Goal: Ask a question: Seek information or help from site administrators or community

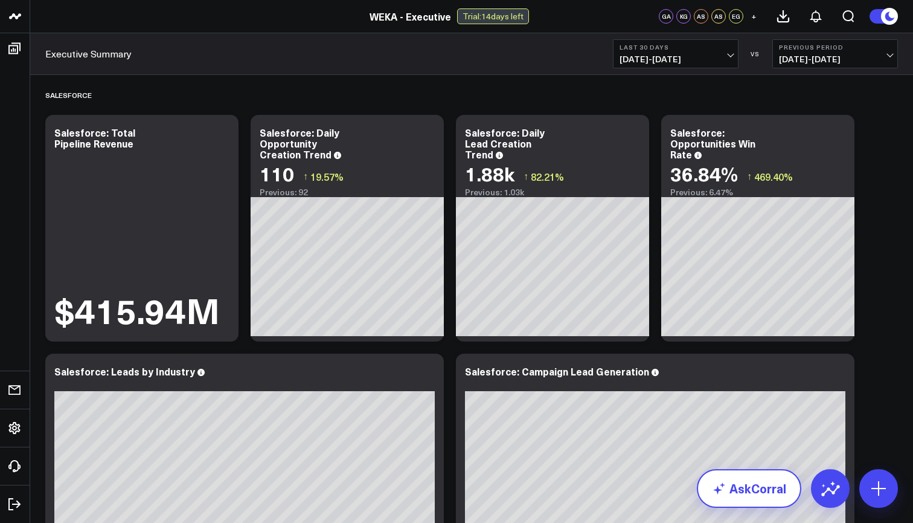
click at [753, 490] on link "AskCorral" at bounding box center [749, 488] width 105 height 39
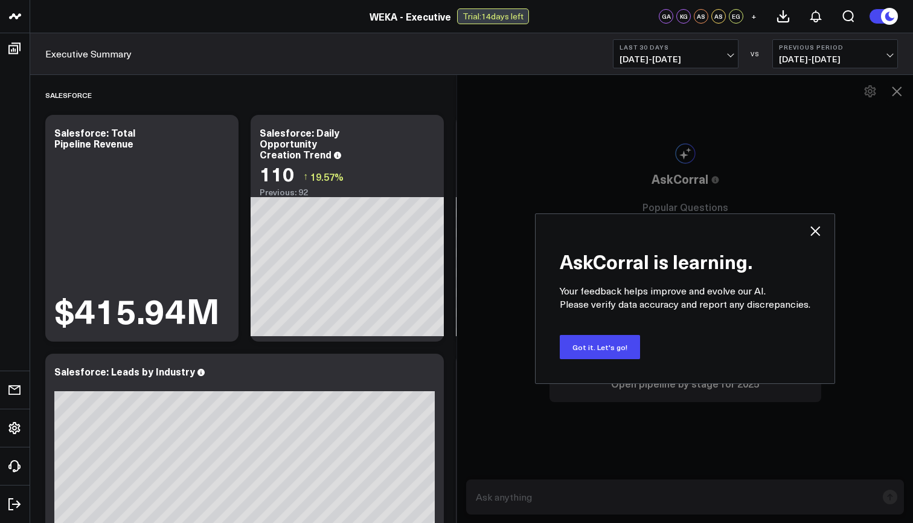
click at [721, 501] on div "AskCorral is learning. Your feedback helps improve and evolve our AI. Please ve…" at bounding box center [685, 298] width 457 height 448
click at [604, 349] on button "Got it. Let's go!" at bounding box center [600, 347] width 80 height 24
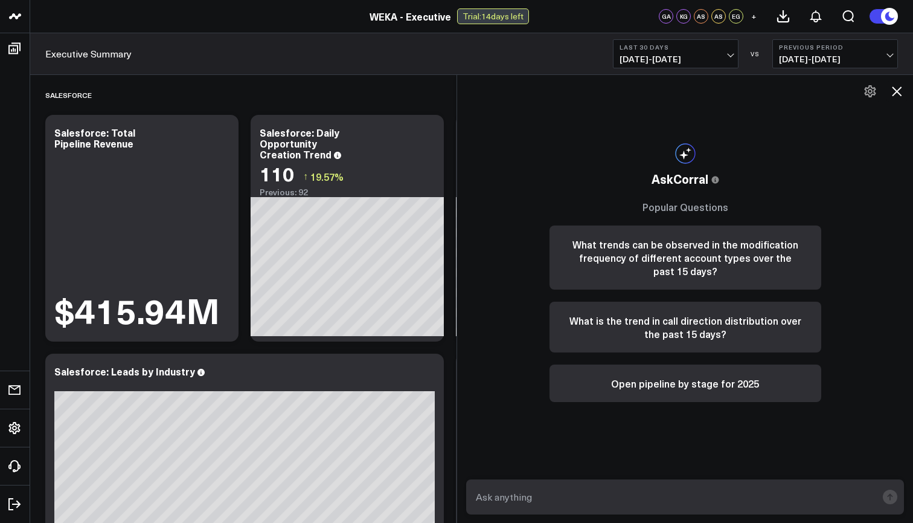
click at [549, 503] on textarea at bounding box center [675, 497] width 404 height 22
type textarea "How many active customers does WEKA have?"
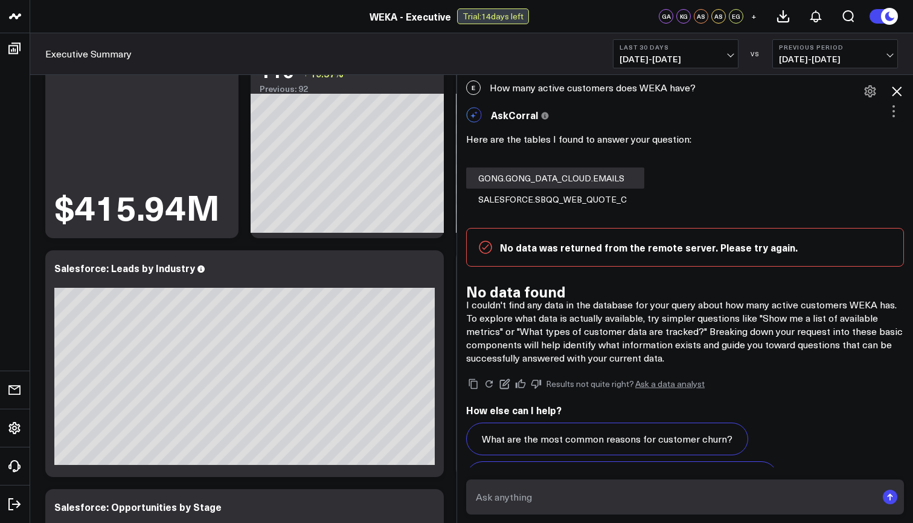
scroll to position [81, 0]
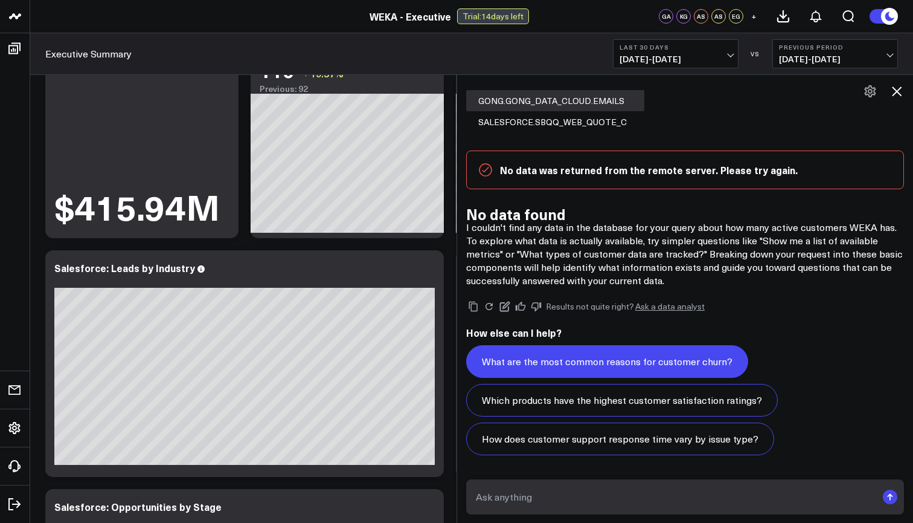
click at [582, 359] on button "What are the most common reasons for customer churn?" at bounding box center [607, 361] width 282 height 33
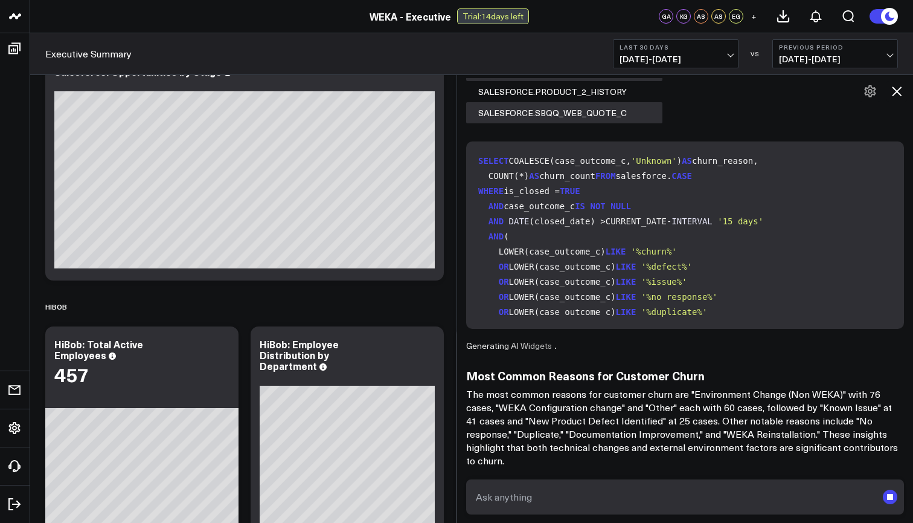
scroll to position [551, 0]
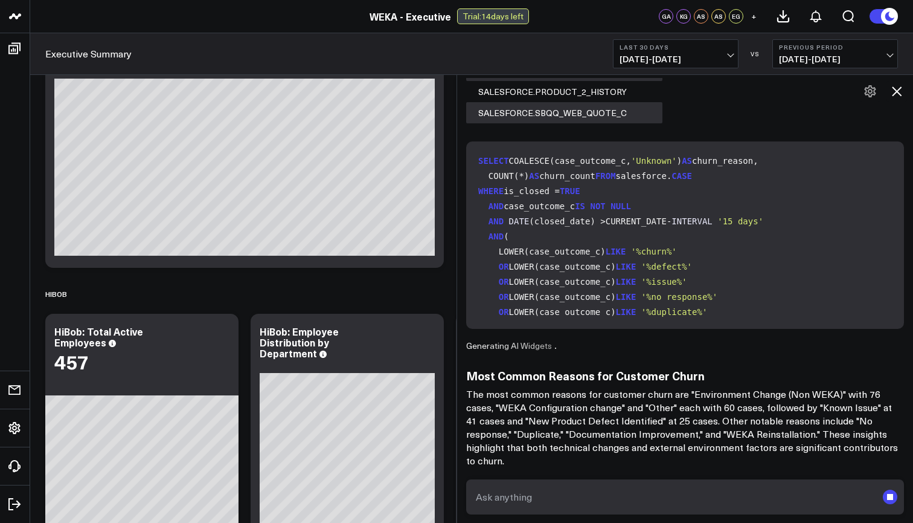
click at [610, 493] on textarea at bounding box center [675, 497] width 404 height 22
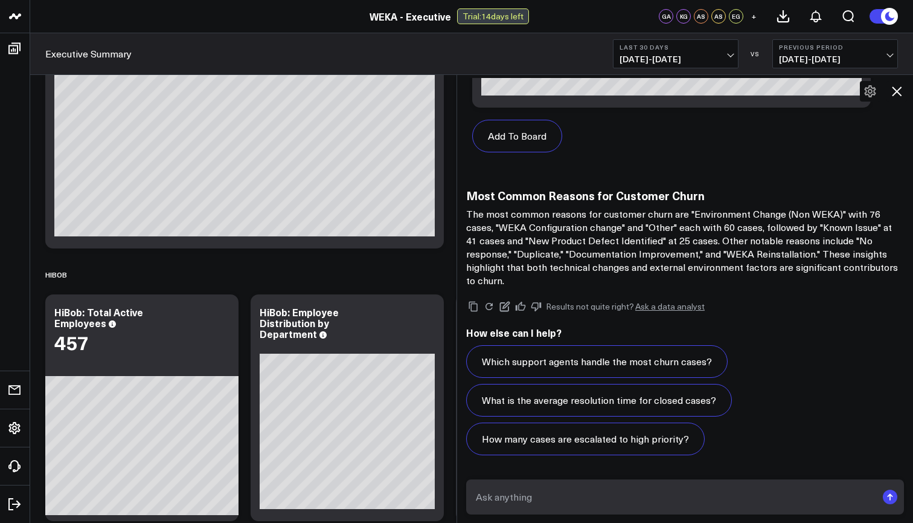
scroll to position [577, 0]
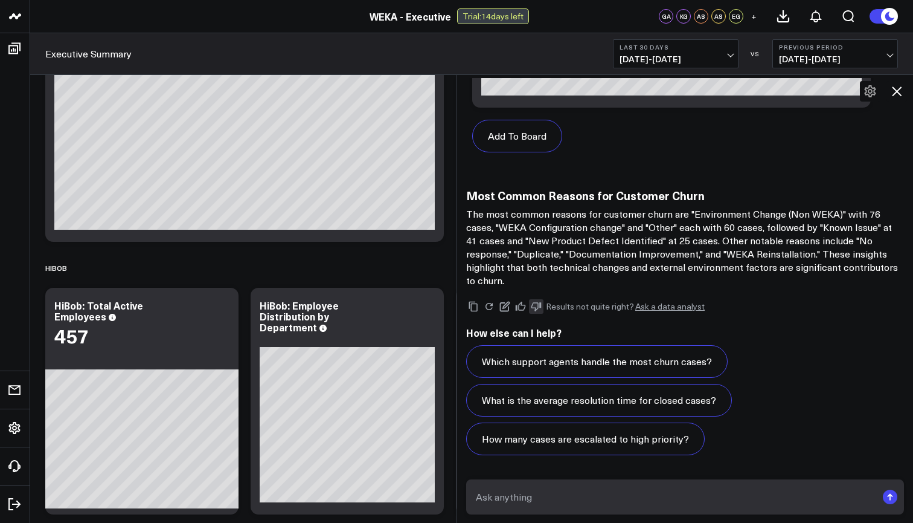
click at [538, 307] on icon at bounding box center [536, 306] width 11 height 11
click at [683, 306] on link "Ask a data analyst" at bounding box center [670, 306] width 69 height 8
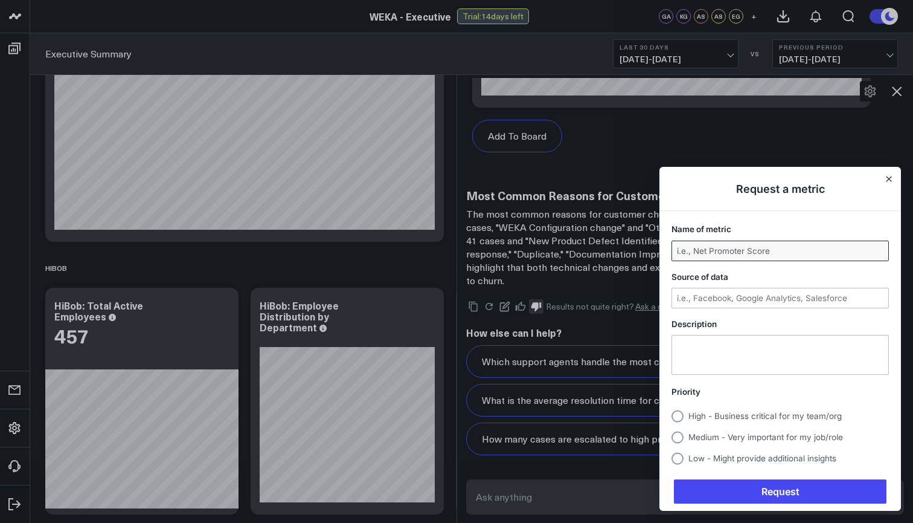
click at [747, 247] on input "Name of metric" at bounding box center [780, 250] width 216 height 19
click at [890, 182] on div "Request a metric Name of metric Source of data Description Priority High - Busi…" at bounding box center [781, 339] width 242 height 344
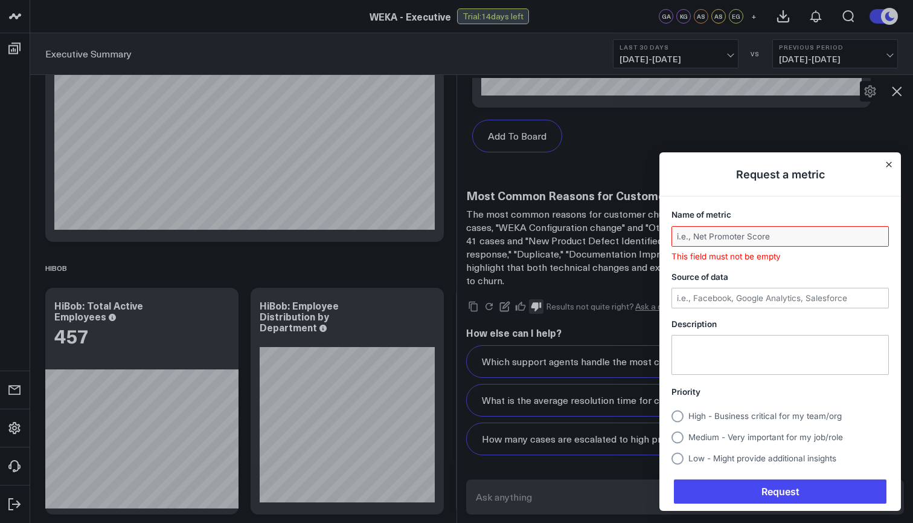
click at [888, 159] on h1 "Request a metric" at bounding box center [781, 174] width 242 height 44
click at [888, 161] on button "Close" at bounding box center [889, 164] width 10 height 10
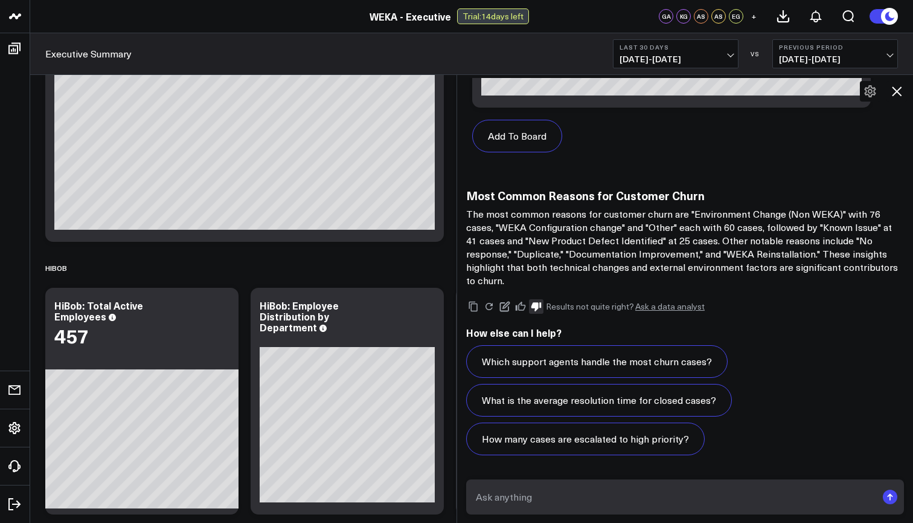
scroll to position [1518, 0]
click at [663, 305] on link "Ask a data analyst" at bounding box center [670, 306] width 69 height 8
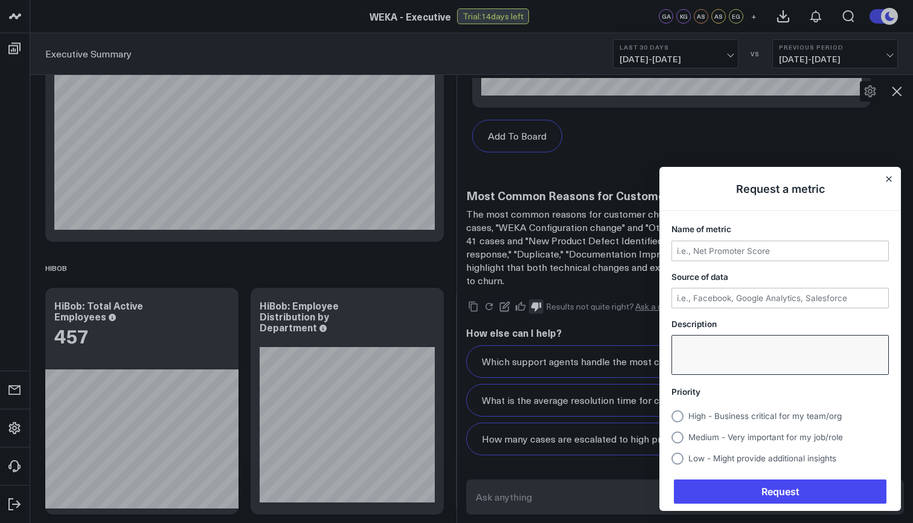
click at [685, 366] on textarea "Description" at bounding box center [780, 354] width 216 height 39
click at [885, 185] on h1 "Request a metric" at bounding box center [781, 189] width 242 height 44
click at [887, 182] on icon "Close" at bounding box center [889, 179] width 6 height 6
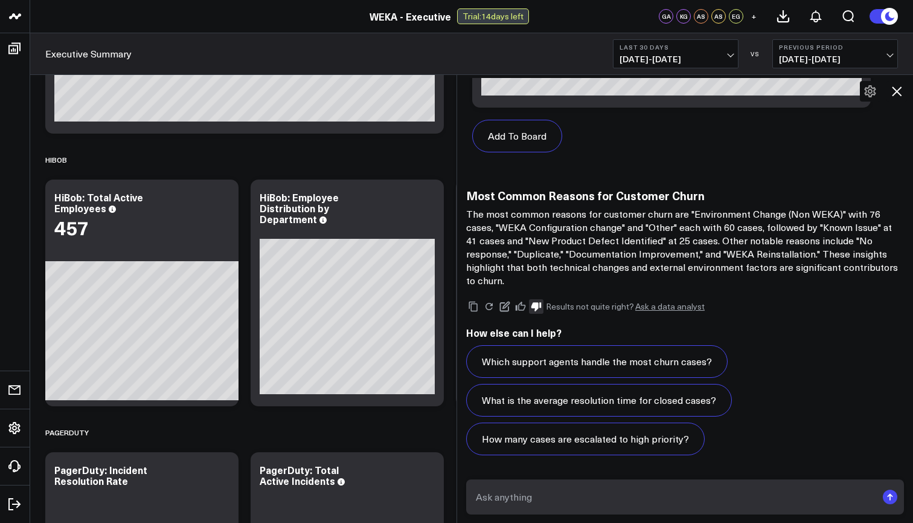
drag, startPoint x: 504, startPoint y: 314, endPoint x: 663, endPoint y: 304, distance: 158.6
click at [663, 304] on link "Ask a data analyst" at bounding box center [670, 306] width 69 height 8
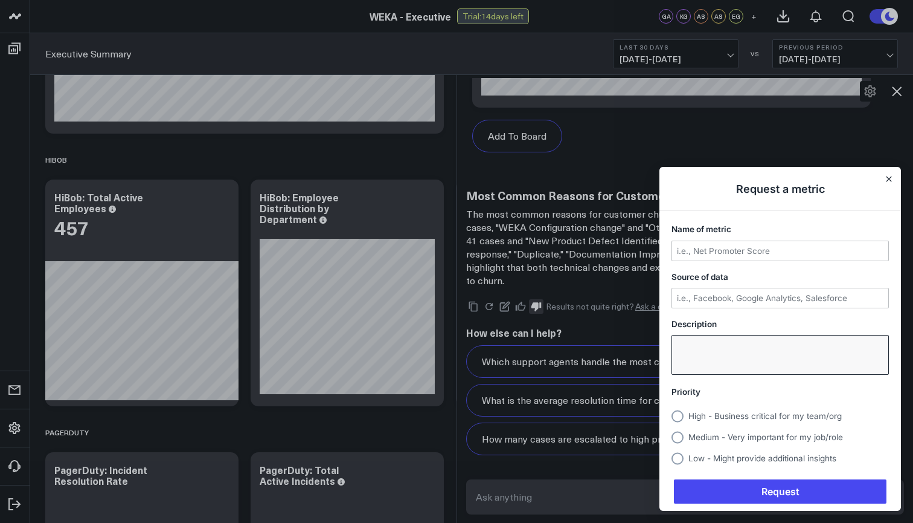
click at [693, 343] on textarea "Description" at bounding box center [780, 354] width 216 height 39
click at [684, 253] on input "Name of metric" at bounding box center [780, 250] width 216 height 19
type input "Churn"
type input "Salesforce"
click at [699, 359] on textarea "Description" at bounding box center [780, 354] width 216 height 39
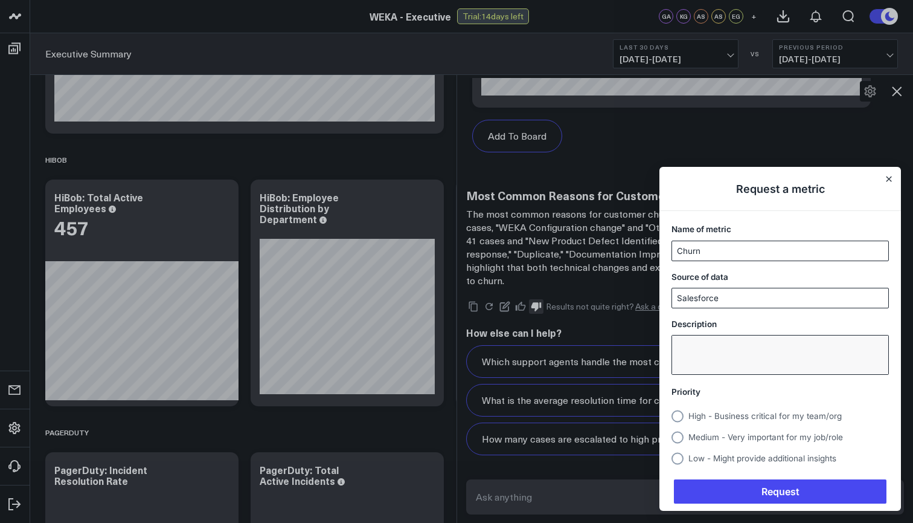
type textarea "T"
drag, startPoint x: 745, startPoint y: 175, endPoint x: 848, endPoint y: 350, distance: 203.4
click at [848, 350] on textarea "The answer is not about churn at all, but t" at bounding box center [780, 354] width 216 height 39
type textarea "The answer is not about churn at all, but support cases reasons"
click at [754, 413] on span "High - Business critical for my team/org" at bounding box center [765, 416] width 153 height 10
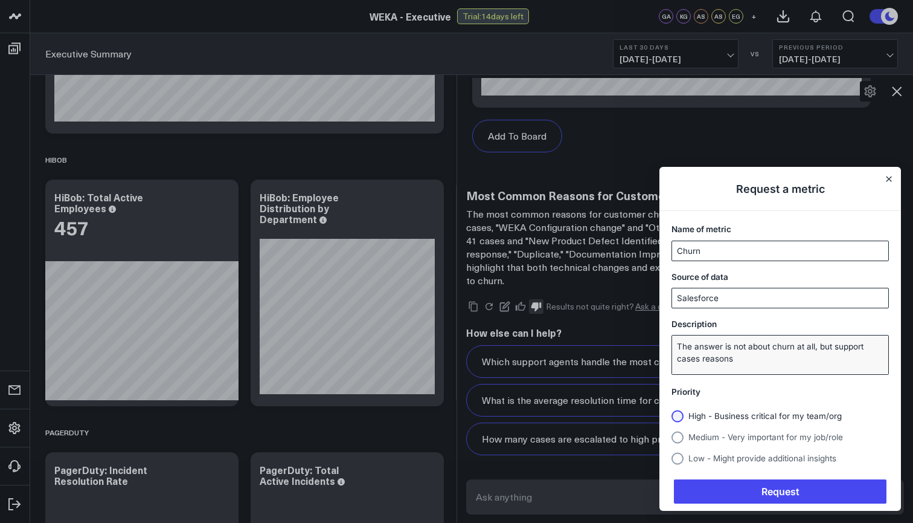
click at [672, 416] on input "High - Business critical for my team/org" at bounding box center [672, 416] width 0 height 0
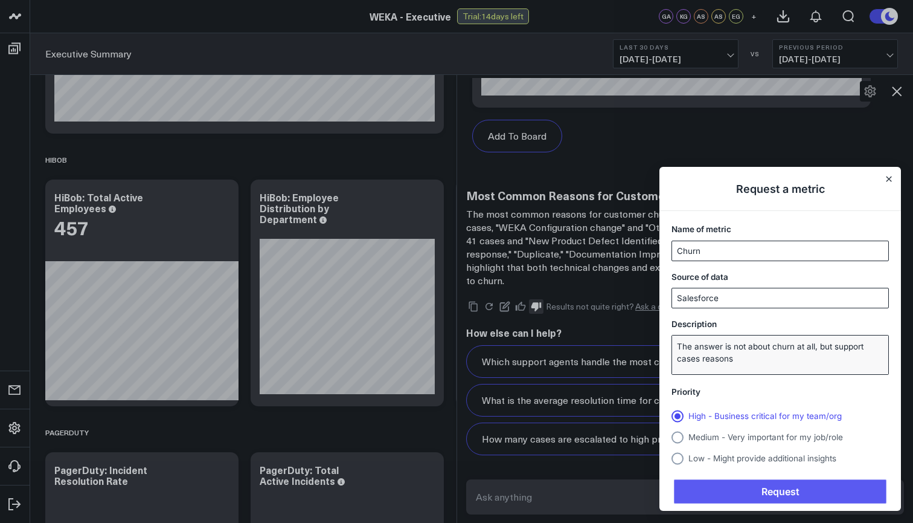
click at [777, 491] on span "Request" at bounding box center [780, 491] width 213 height 24
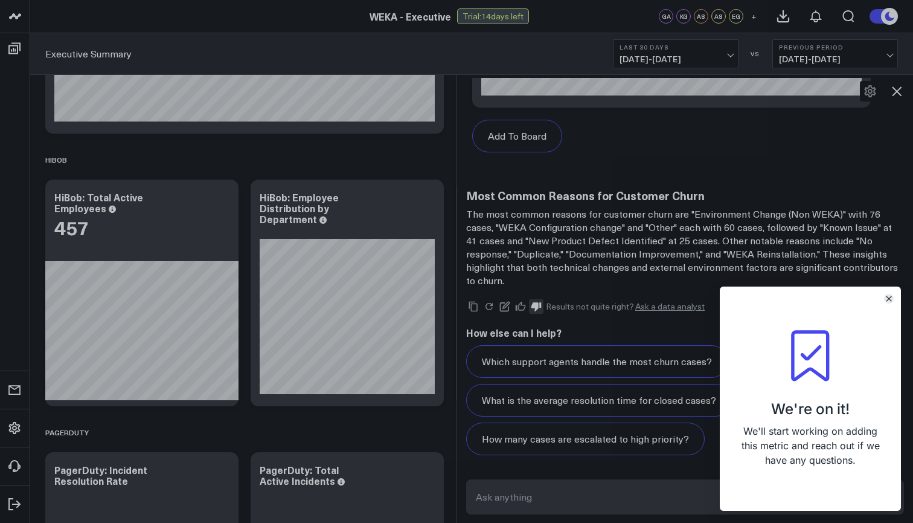
click at [888, 298] on icon "Close" at bounding box center [889, 298] width 6 height 6
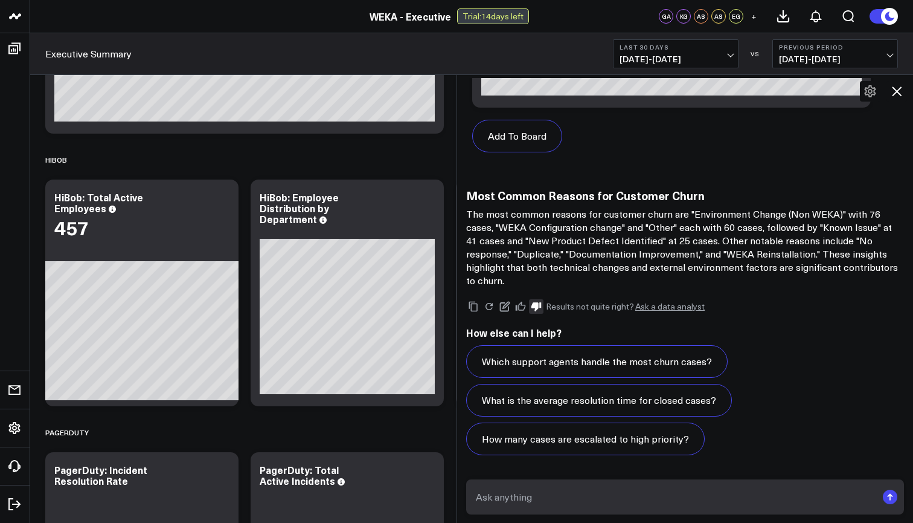
click at [556, 501] on textarea at bounding box center [675, 497] width 404 height 22
type textarea "How do you define churn?"
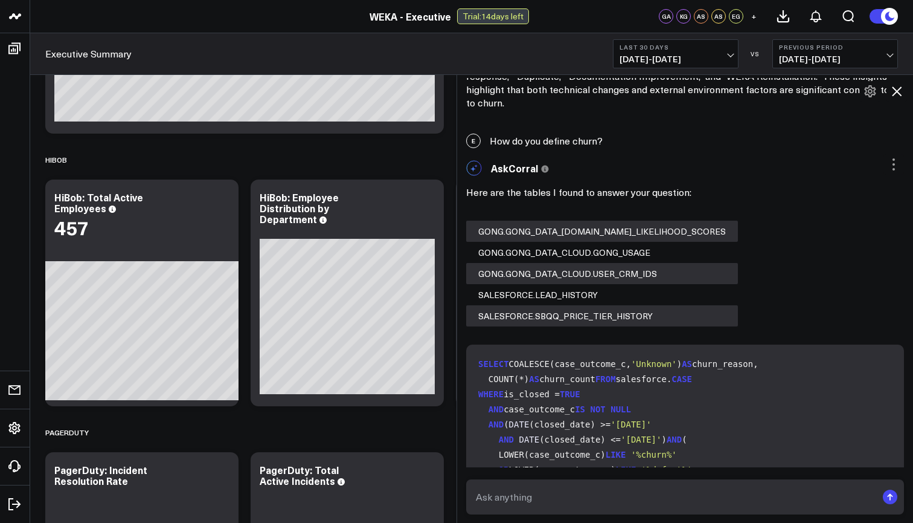
scroll to position [2956, 0]
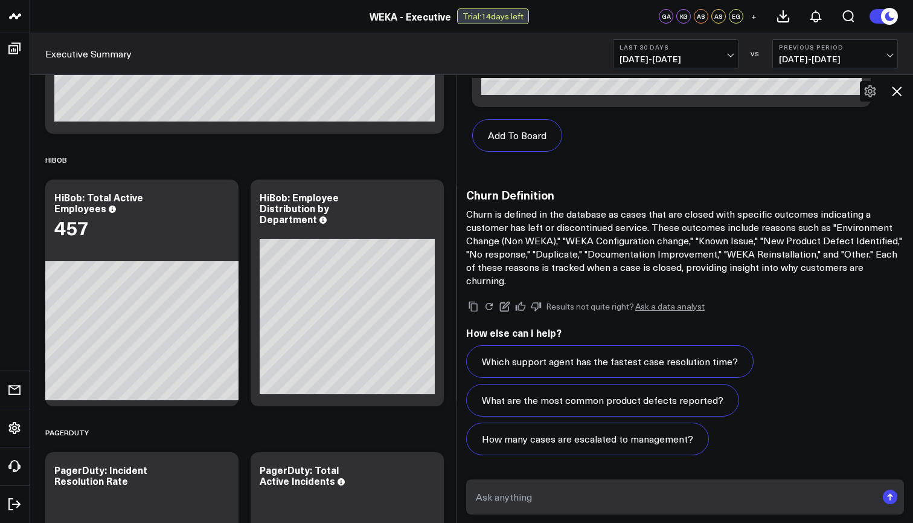
type textarea "g"
